Goal: Task Accomplishment & Management: Manage account settings

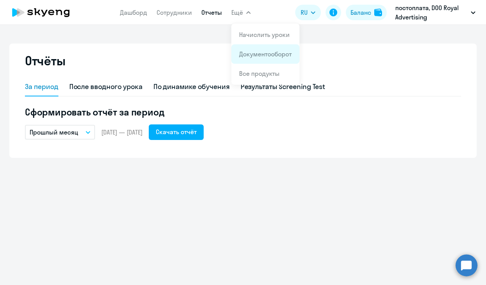
click at [248, 54] on link "Документооборот" at bounding box center [265, 54] width 53 height 8
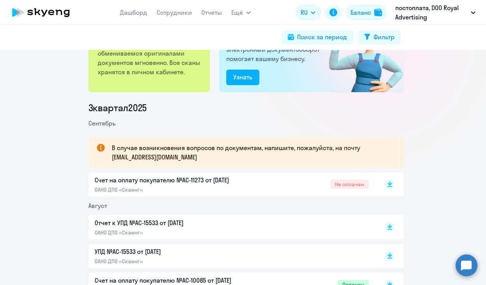
scroll to position [94, 0]
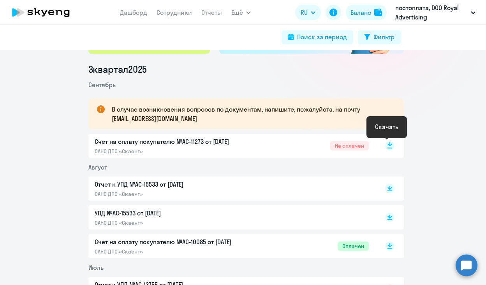
click at [387, 146] on icon at bounding box center [389, 144] width 5 height 4
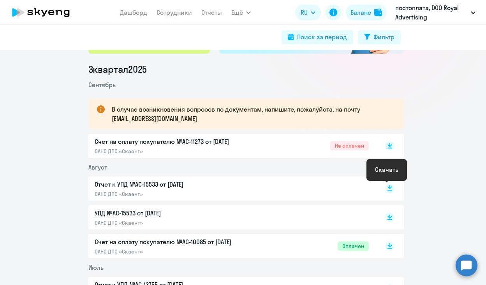
click at [387, 188] on icon at bounding box center [389, 187] width 5 height 4
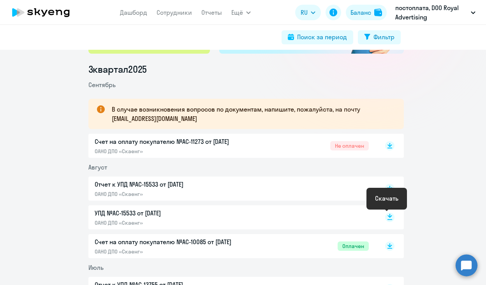
click at [387, 216] on icon at bounding box center [389, 216] width 5 height 4
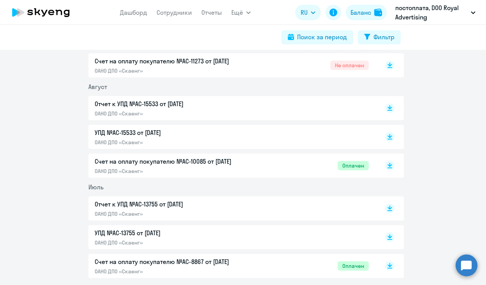
scroll to position [58, 0]
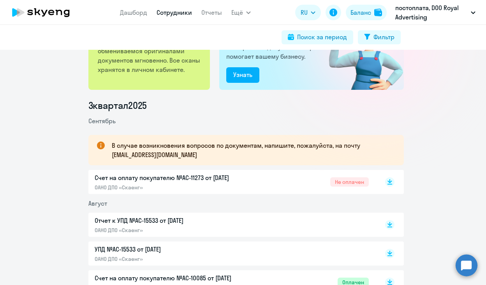
click at [169, 11] on link "Сотрудники" at bounding box center [173, 13] width 35 height 8
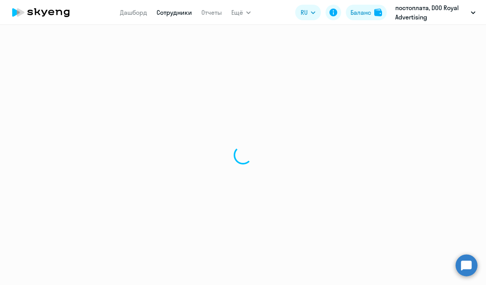
select select "30"
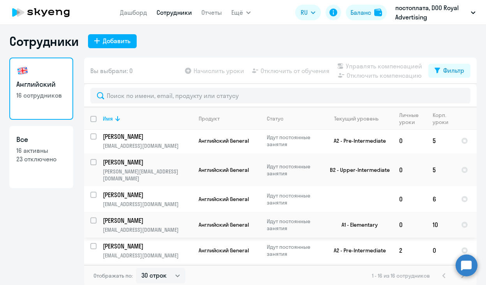
scroll to position [5, 0]
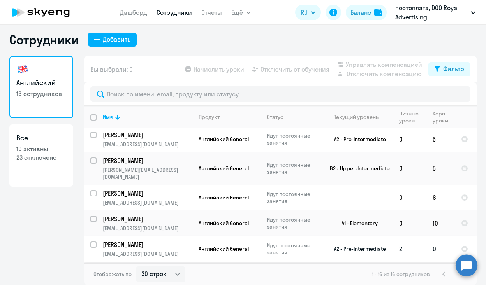
click at [97, 236] on td "[PERSON_NAME] [PERSON_NAME][EMAIL_ADDRESS][DOMAIN_NAME]" at bounding box center [145, 249] width 96 height 26
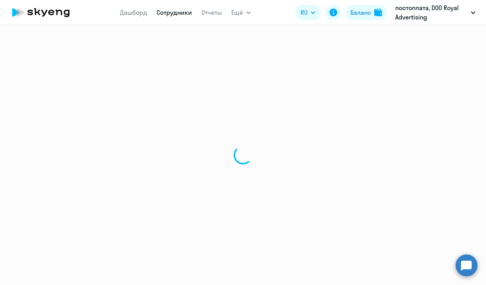
select select "english"
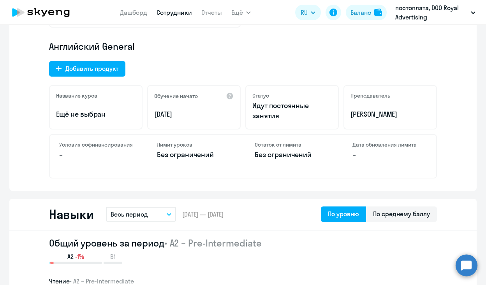
scroll to position [260, 0]
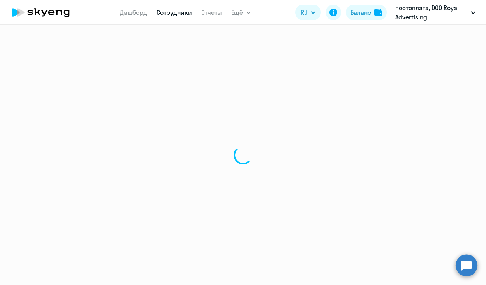
select select "30"
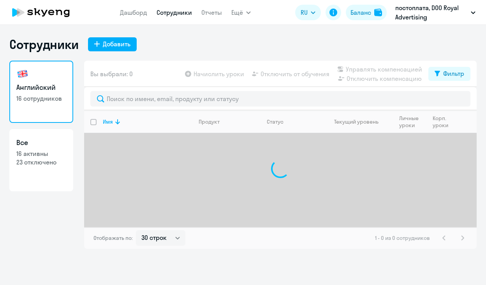
select select "30"
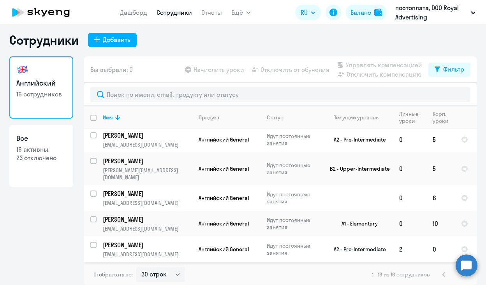
scroll to position [5, 0]
click at [93, 242] on input "select row 41112348" at bounding box center [98, 250] width 16 height 16
checkbox input "true"
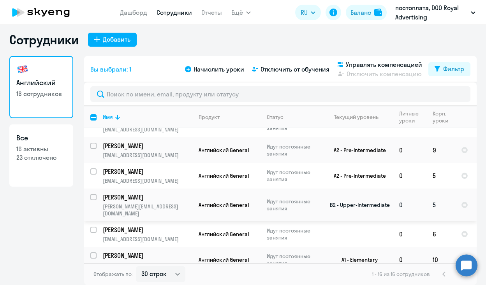
scroll to position [182, 0]
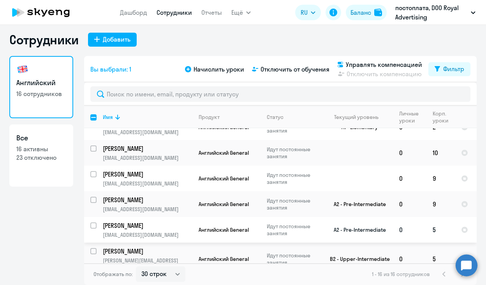
click at [92, 223] on input "select row 38550094" at bounding box center [98, 231] width 16 height 16
checkbox input "true"
click at [92, 248] on input "select row 38550085" at bounding box center [98, 256] width 16 height 16
checkbox input "true"
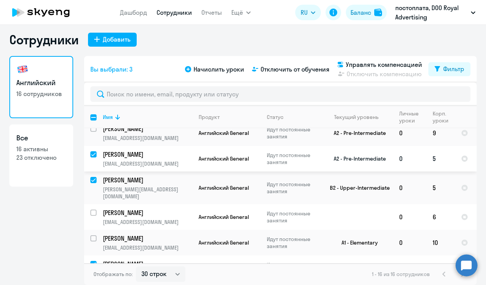
scroll to position [273, 0]
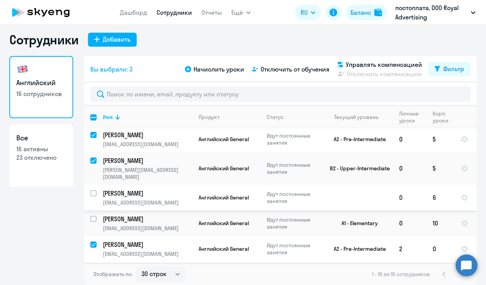
click at [91, 190] on input "select row 41152286" at bounding box center [98, 198] width 16 height 16
checkbox input "true"
click at [219, 68] on span "Начислить уроки" at bounding box center [218, 69] width 51 height 9
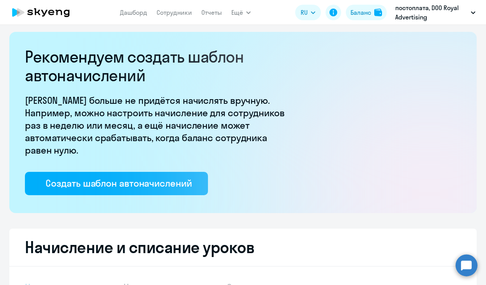
select select "10"
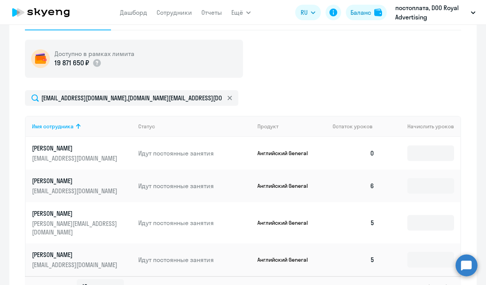
scroll to position [322, 0]
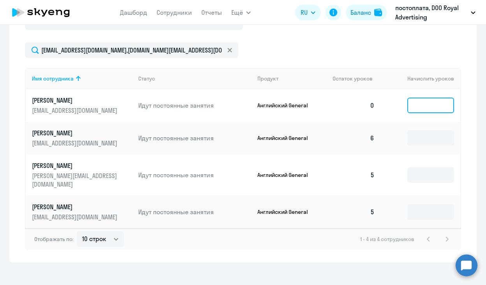
click at [430, 105] on input at bounding box center [430, 106] width 47 height 16
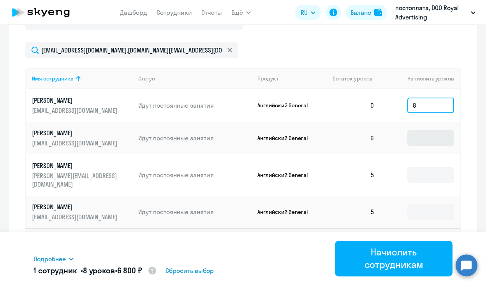
type input "8"
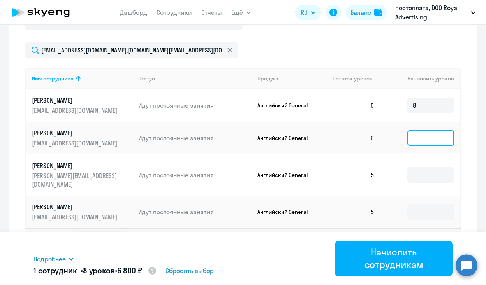
click at [430, 130] on input at bounding box center [430, 138] width 47 height 16
type input "4"
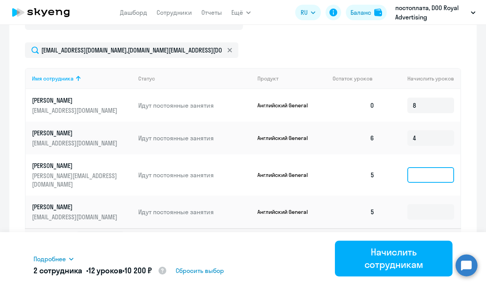
click at [422, 168] on input at bounding box center [430, 175] width 47 height 16
type input "5"
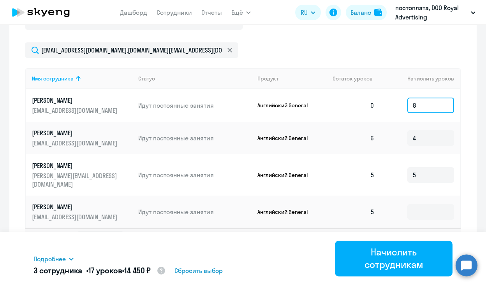
click at [414, 110] on input "8" at bounding box center [430, 106] width 47 height 16
type input "10"
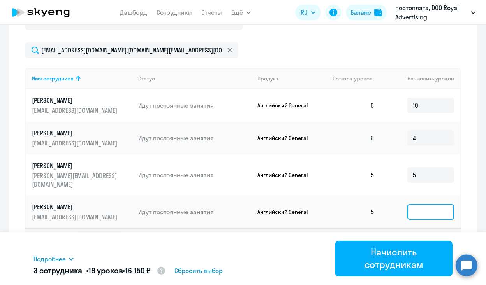
click at [417, 204] on input at bounding box center [430, 212] width 47 height 16
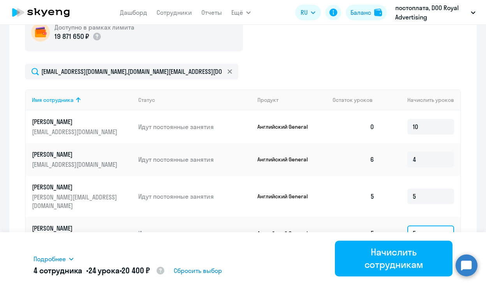
scroll to position [285, 0]
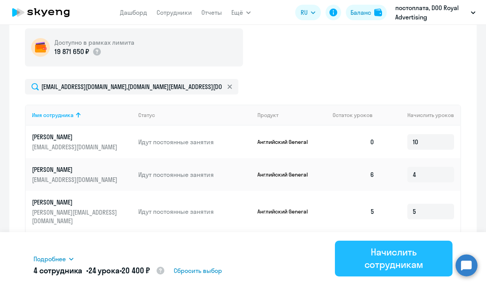
type input "5"
click at [393, 259] on div "Начислить сотрудникам" at bounding box center [394, 258] width 96 height 25
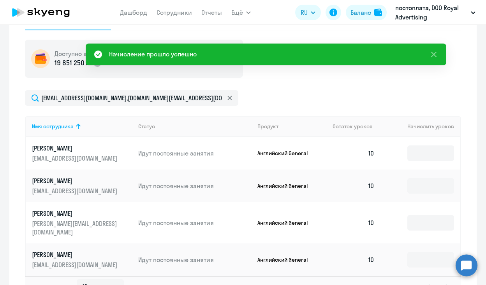
scroll to position [208, 0]
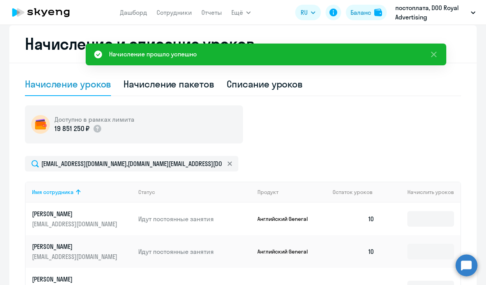
click at [40, 13] on icon at bounding box center [41, 12] width 68 height 19
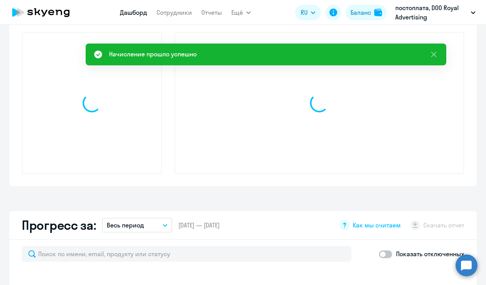
scroll to position [263, 0]
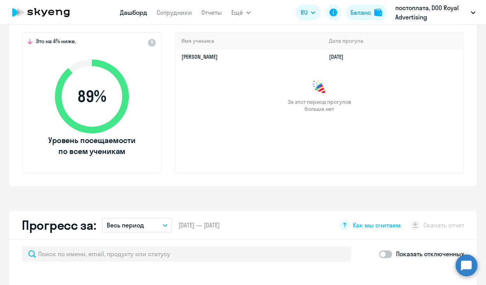
select select "30"
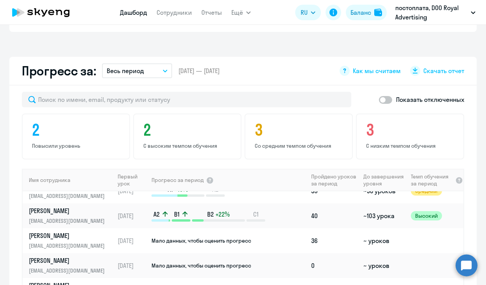
scroll to position [26, 0]
